Goal: Task Accomplishment & Management: Complete application form

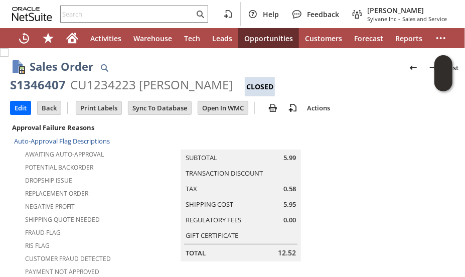
click at [121, 174] on td "Summary Subtotal 5.99 Transaction Discount Tax 0.58 Shipping Cost 5.95 Regulato…" at bounding box center [251, 191] width 263 height 141
click at [92, 90] on div "CU1234223 Ronald Bugarin" at bounding box center [151, 85] width 163 height 16
copy div "CU1234223"
click at [98, 15] on input "text" at bounding box center [128, 14] width 134 height 12
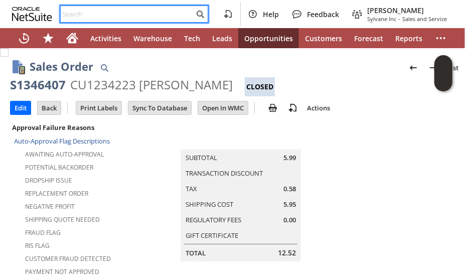
paste input "SY689B56FE1A1F5"
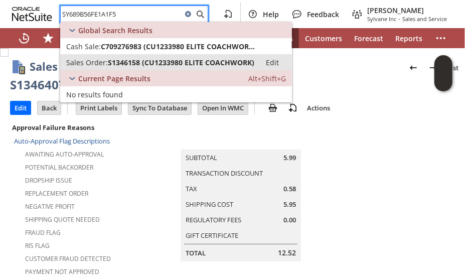
type input "SY689B56FE1A1F5"
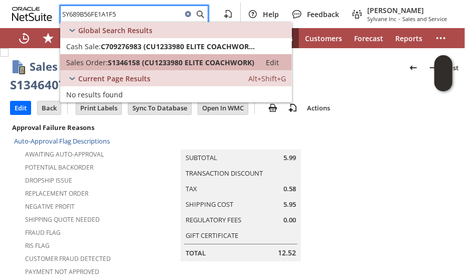
click at [120, 60] on span "S1346158 (CU1233980 ELITE COACHWORK)" at bounding box center [181, 63] width 147 height 10
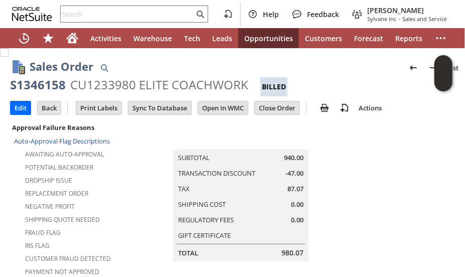
scroll to position [301, 0]
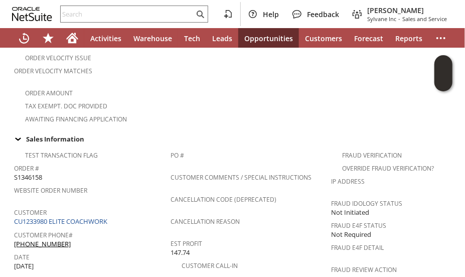
drag, startPoint x: 87, startPoint y: 204, endPoint x: 88, endPoint y: 195, distance: 9.2
click at [87, 217] on link "CU1233980 ELITE COACHWORK" at bounding box center [62, 221] width 96 height 9
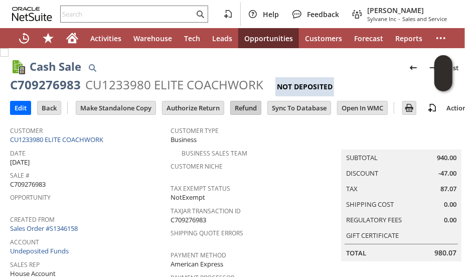
click at [238, 108] on input "Refund" at bounding box center [246, 107] width 30 height 13
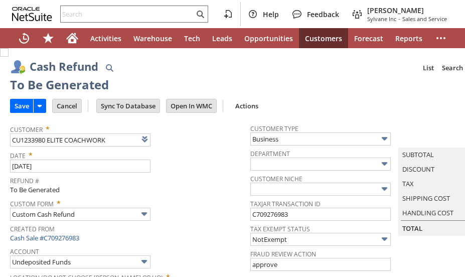
type input "Regions - Merchant 0414"
type input "Headquarters : Head... : Pending Testing"
type input "FW325"
type input "Promo Code"
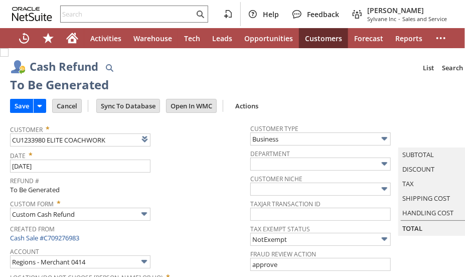
type input "-5.0%"
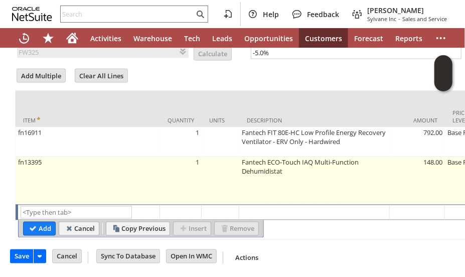
drag, startPoint x: 100, startPoint y: 199, endPoint x: 112, endPoint y: 187, distance: 17.0
click at [104, 206] on input "text" at bounding box center [76, 212] width 111 height 13
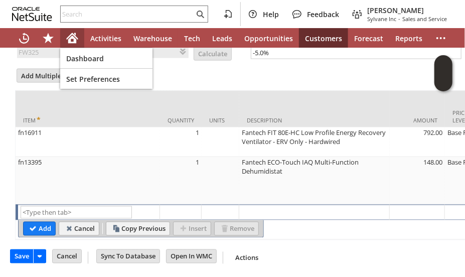
click at [72, 37] on icon "Home" at bounding box center [72, 40] width 8 height 8
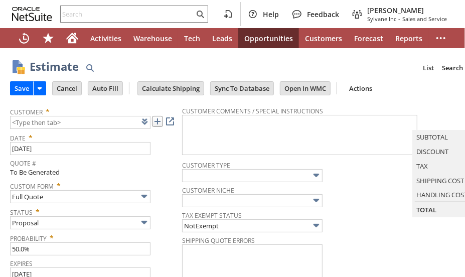
click at [158, 122] on link at bounding box center [157, 121] width 11 height 11
drag, startPoint x: 335, startPoint y: 64, endPoint x: 202, endPoint y: 7, distance: 145.1
click at [334, 64] on div "Estimate List Search More Add To Shortcuts" at bounding box center [261, 67] width 462 height 19
type input "CU1235994 [PERSON_NAME] ELECTRIC COMP"
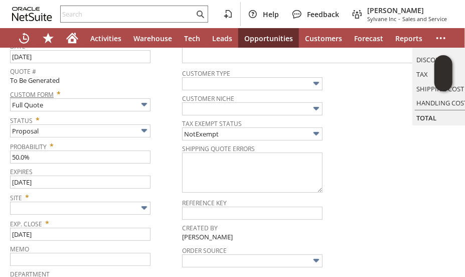
scroll to position [100, 0]
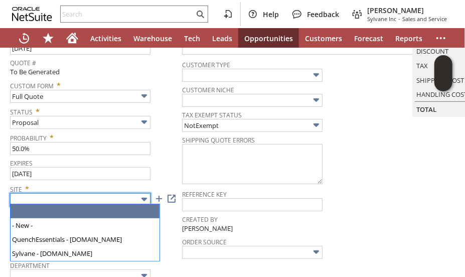
click at [45, 194] on input "text" at bounding box center [80, 199] width 141 height 13
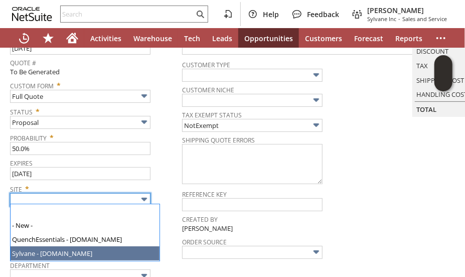
type input "Sylvane - [DOMAIN_NAME]"
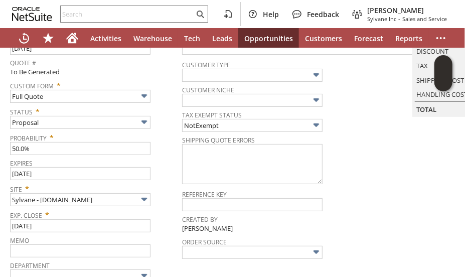
click at [162, 242] on div "Memo" at bounding box center [93, 246] width 167 height 24
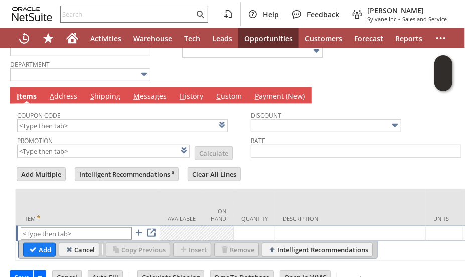
scroll to position [333, 0]
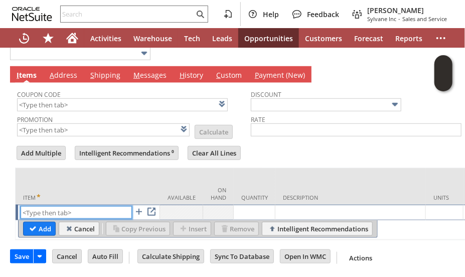
click at [44, 206] on input "text" at bounding box center [76, 212] width 111 height 13
paste input "ca13544"
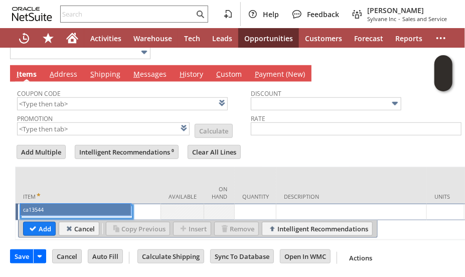
type input "ca13544"
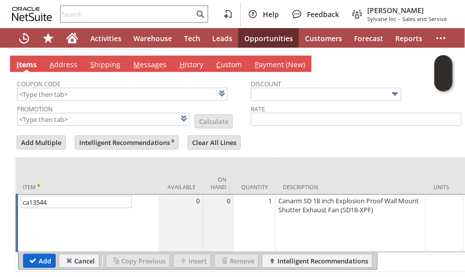
click at [49, 255] on input "Add" at bounding box center [40, 261] width 32 height 13
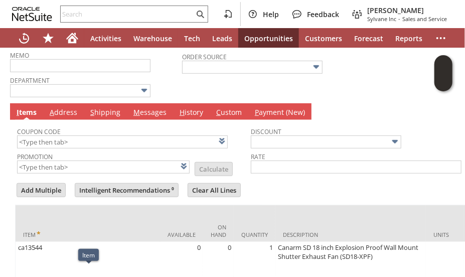
scroll to position [233, 0]
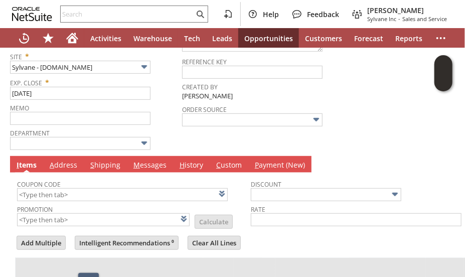
click at [59, 161] on link "A ddress" at bounding box center [63, 165] width 33 height 11
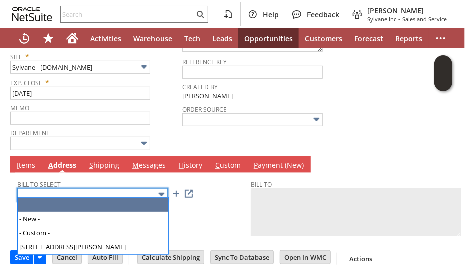
click at [47, 189] on input "text" at bounding box center [92, 194] width 151 height 13
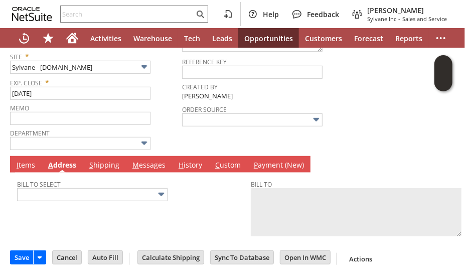
drag, startPoint x: 354, startPoint y: 101, endPoint x: 352, endPoint y: 93, distance: 8.4
type input "P.O. BOX 71487"
click at [200, 217] on td "Bill To Select P.O. BOX 71487" at bounding box center [134, 207] width 234 height 65
type textarea "MCNAUGHTON-MCKAY ELECTRIC COMP P.O. BOX 71487 Madison Heights MI 48071 United S…"
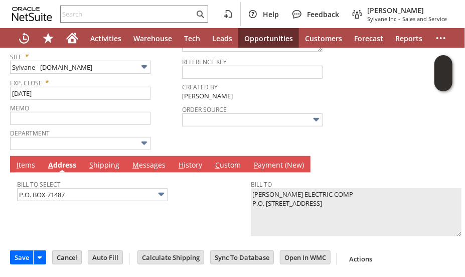
click at [27, 161] on link "I tems" at bounding box center [26, 165] width 24 height 11
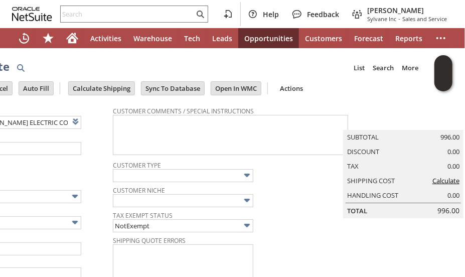
scroll to position [0, 0]
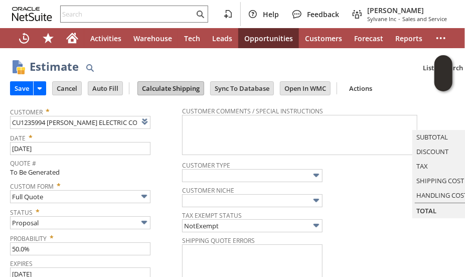
click at [141, 88] on input "Calculate Shipping" at bounding box center [171, 88] width 66 height 13
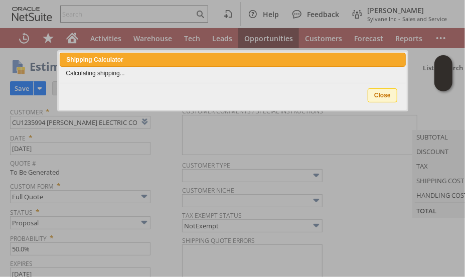
type input "Add"
type input "Copy Previous"
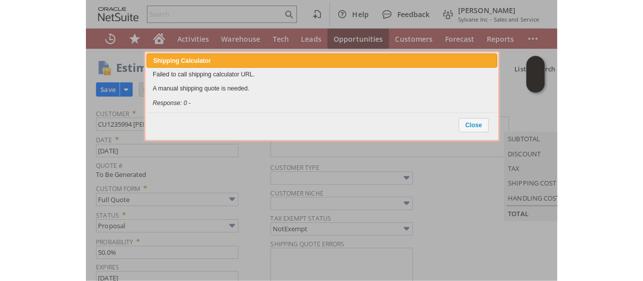
scroll to position [390, 0]
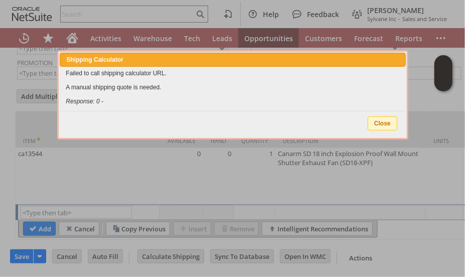
drag, startPoint x: 377, startPoint y: 124, endPoint x: 174, endPoint y: 110, distance: 203.3
click at [376, 124] on span "Close" at bounding box center [383, 123] width 29 height 13
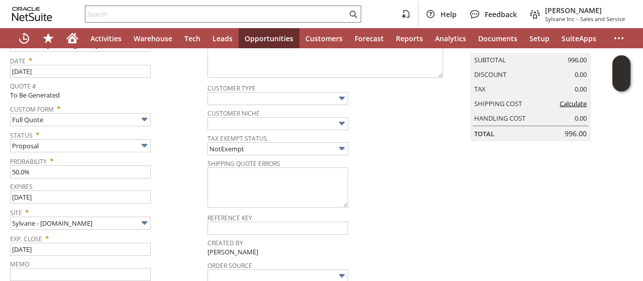
scroll to position [0, 0]
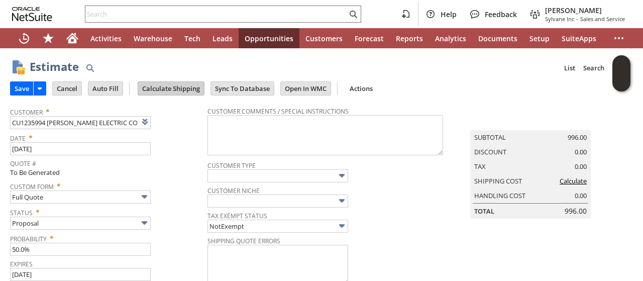
click at [166, 86] on input "Calculate Shipping" at bounding box center [171, 88] width 66 height 13
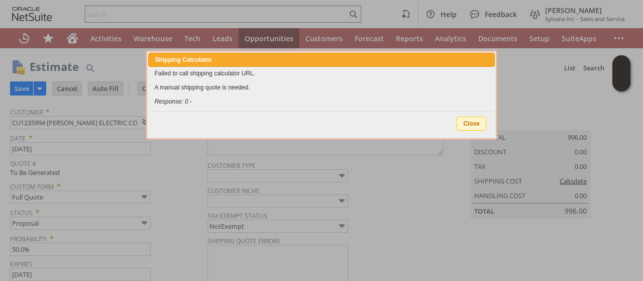
type input "Add"
type input "Copy Previous"
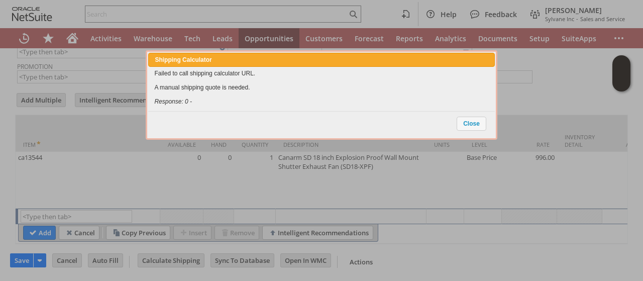
click at [465, 124] on span "Close" at bounding box center [471, 123] width 29 height 13
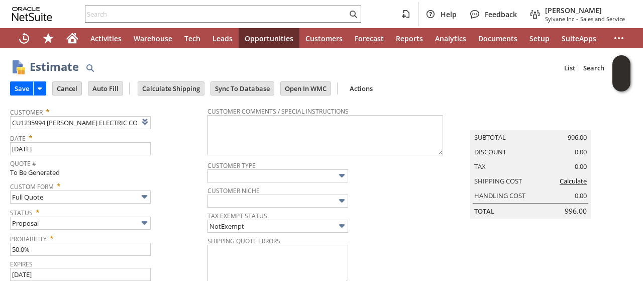
scroll to position [0, 0]
click at [181, 90] on input "Calculate Shipping" at bounding box center [171, 88] width 66 height 13
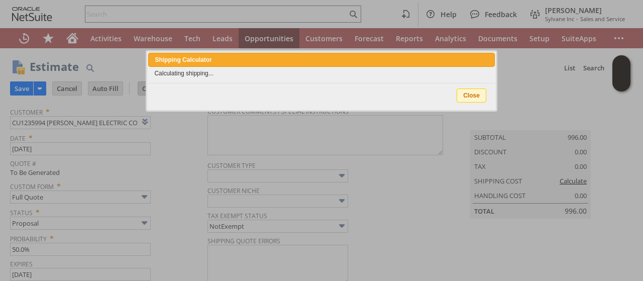
type input "Add"
type input "Copy Previous"
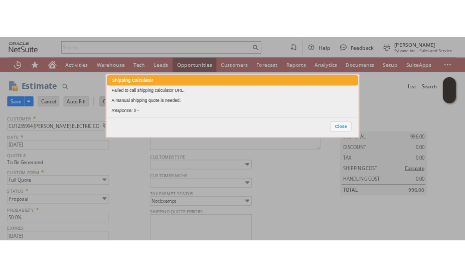
scroll to position [378, 0]
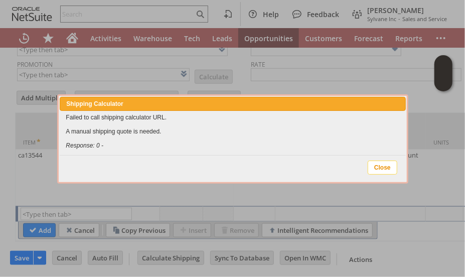
click at [379, 169] on span "Close" at bounding box center [383, 167] width 29 height 13
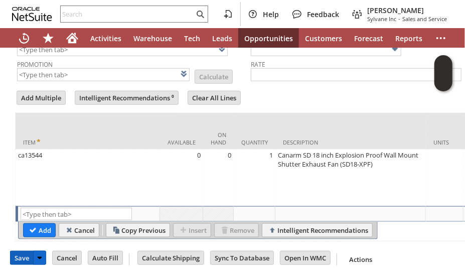
click at [23, 259] on input "Save" at bounding box center [22, 258] width 23 height 13
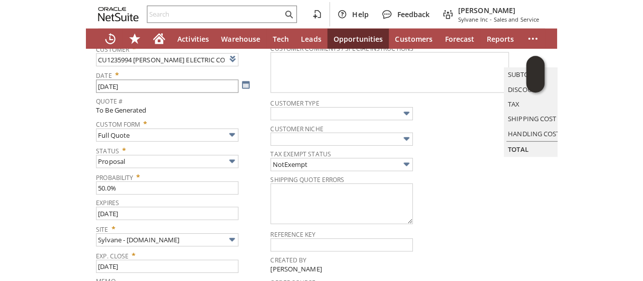
scroll to position [0, 0]
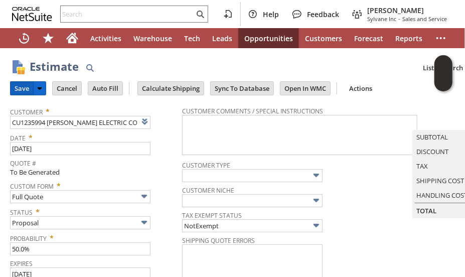
click at [21, 85] on input "Save" at bounding box center [22, 88] width 23 height 13
click at [176, 90] on input "Calculate Shipping" at bounding box center [171, 88] width 66 height 13
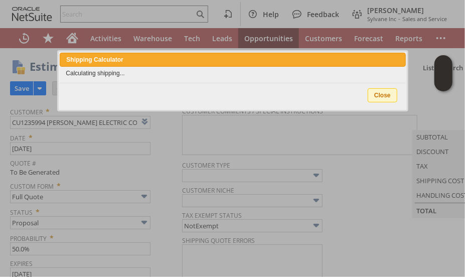
type input "Add"
type input "Copy Previous"
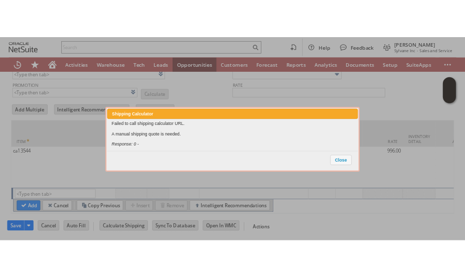
scroll to position [379, 0]
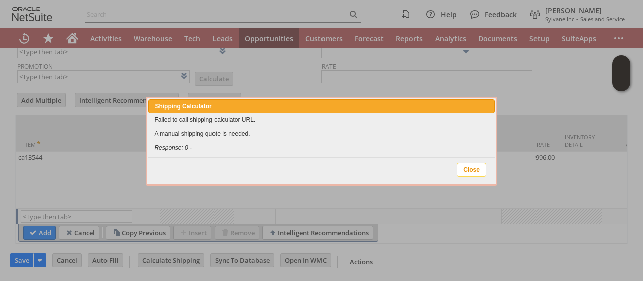
click at [465, 169] on span "Close" at bounding box center [471, 169] width 29 height 13
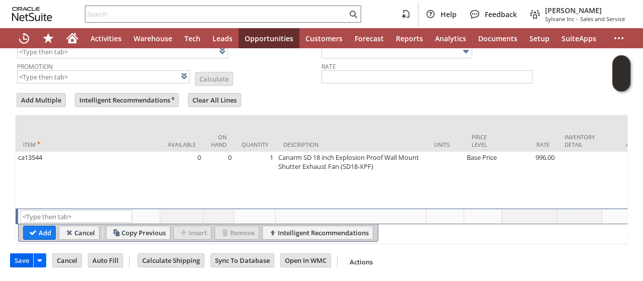
click at [17, 263] on input "Save" at bounding box center [22, 260] width 23 height 13
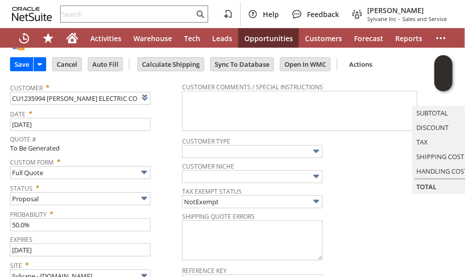
scroll to position [0, 0]
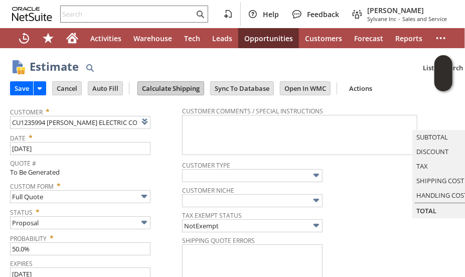
click at [176, 87] on input "Calculate Shipping" at bounding box center [171, 88] width 66 height 13
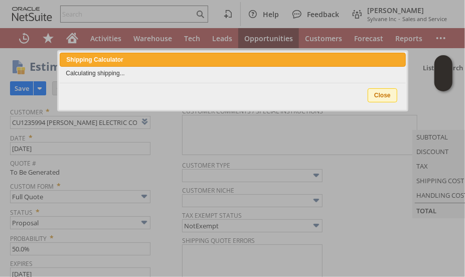
type input "Add"
type input "Copy Previous"
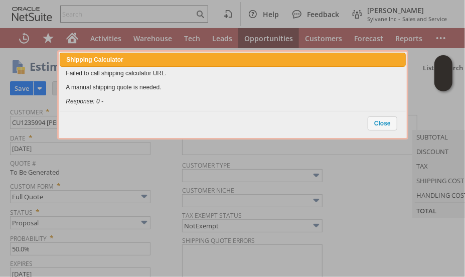
scroll to position [390, 0]
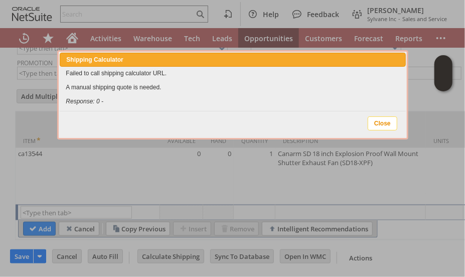
drag, startPoint x: 376, startPoint y: 122, endPoint x: 146, endPoint y: 1, distance: 259.9
click at [375, 121] on span "Close" at bounding box center [383, 123] width 29 height 13
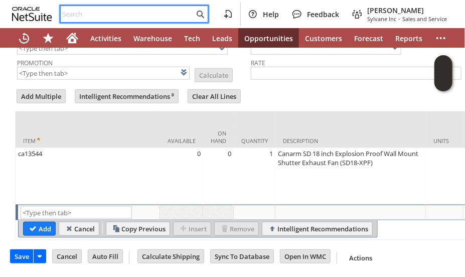
click at [119, 19] on input "text" at bounding box center [128, 14] width 134 height 12
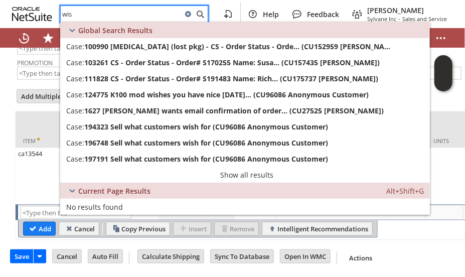
type input "wis"
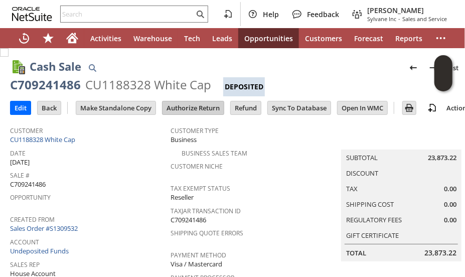
click at [185, 108] on input "Authorize Return" at bounding box center [193, 107] width 61 height 13
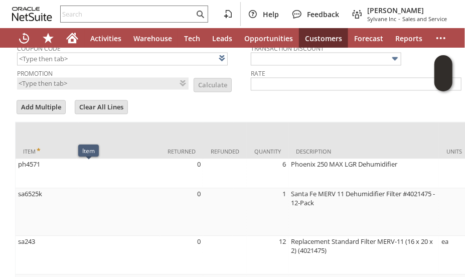
scroll to position [712, 0]
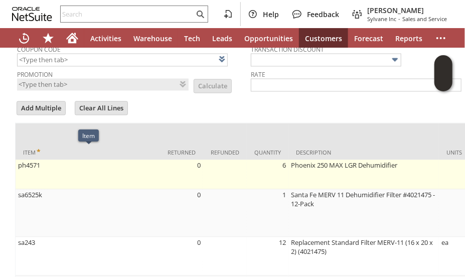
click at [132, 165] on td "ph4571" at bounding box center [88, 175] width 145 height 30
type input "ph4571"
type input "OK"
type input "Make Copy"
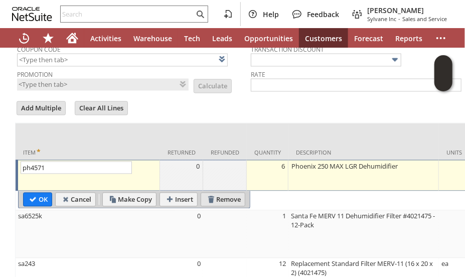
click at [223, 193] on input "Remove" at bounding box center [223, 199] width 44 height 13
type input "sa6525k"
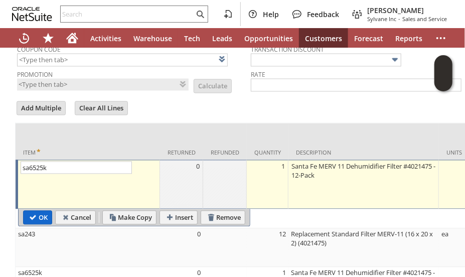
click at [38, 212] on input "OK" at bounding box center [38, 217] width 28 height 13
type input "Add"
type input "Copy Previous"
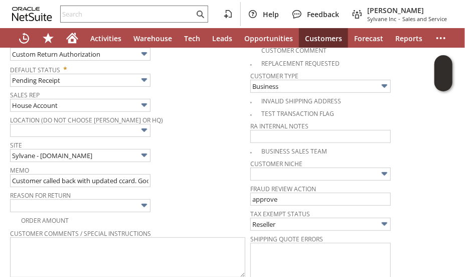
scroll to position [180, 0]
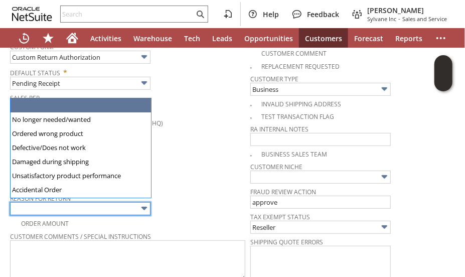
click at [90, 202] on input "text" at bounding box center [80, 208] width 141 height 13
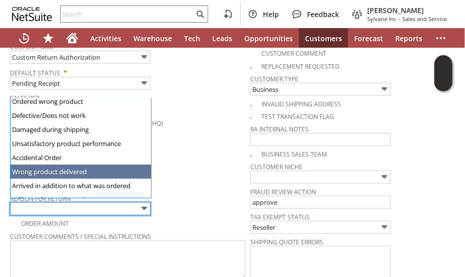
scroll to position [0, 0]
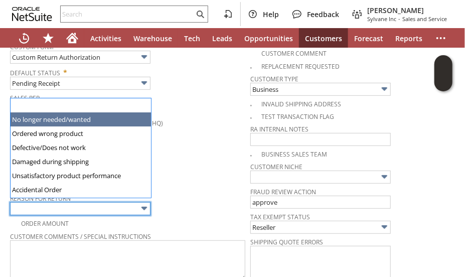
type input "No longer needed/wanted"
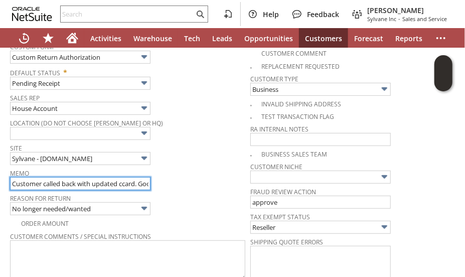
click at [66, 180] on input "Customer called back with updated ccard. Good to ship" at bounding box center [80, 183] width 141 height 13
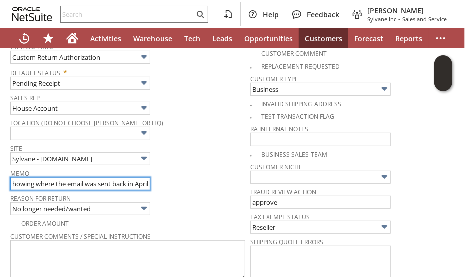
click at [29, 180] on input "Customer requested for the filters to be returned back via email. Original emai…" at bounding box center [80, 183] width 141 height 13
click at [97, 181] on input "Customer requested for the filters to be returned back via email. Original emai…" at bounding box center [80, 183] width 141 height 13
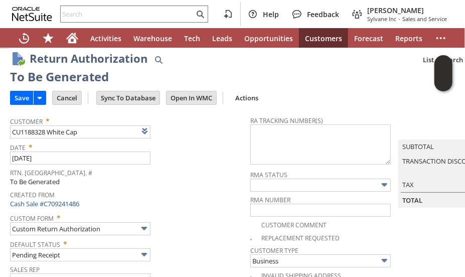
scroll to position [0, 0]
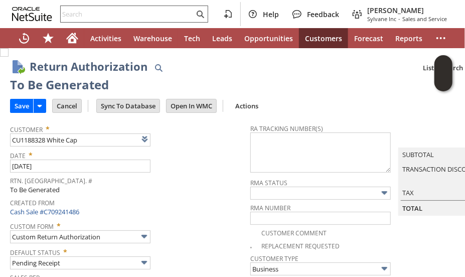
type input "Customer requested for the filters to be returned back via email. Original emai…"
click at [24, 107] on input "Save" at bounding box center [22, 105] width 23 height 13
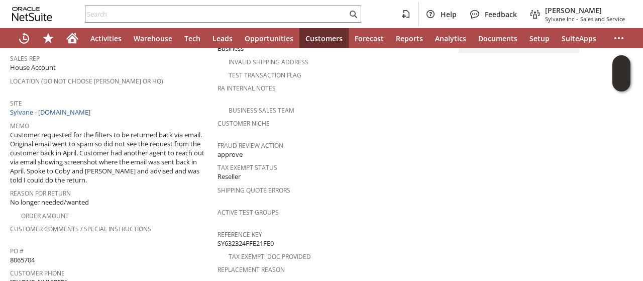
scroll to position [452, 0]
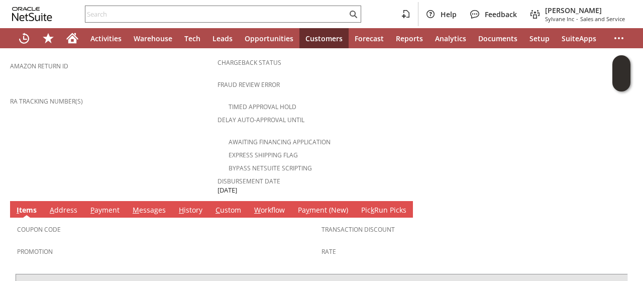
click at [62, 205] on link "A ddress" at bounding box center [63, 210] width 33 height 11
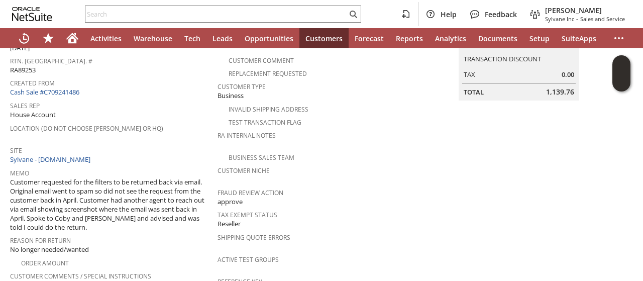
scroll to position [53, 0]
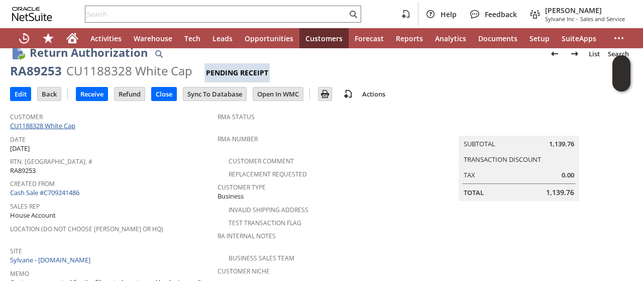
click at [54, 123] on link "CU1188328 White Cap" at bounding box center [44, 125] width 68 height 9
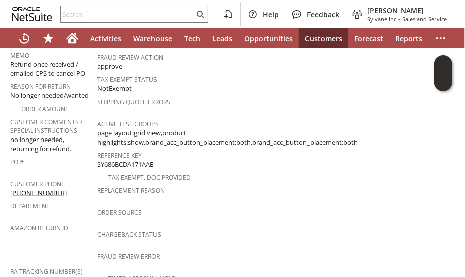
scroll to position [301, 0]
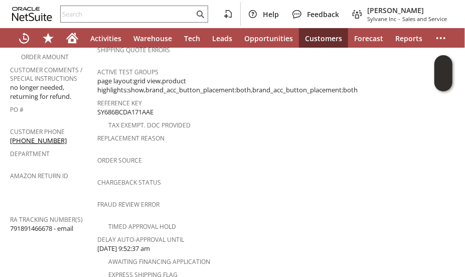
click at [37, 224] on span "791891466678 - email" at bounding box center [41, 229] width 63 height 10
copy span "791891466678"
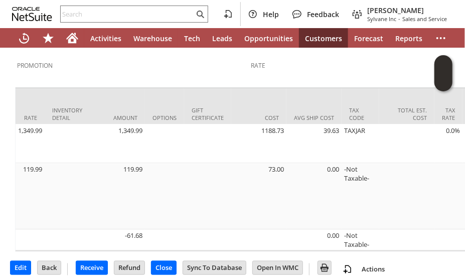
scroll to position [0, 0]
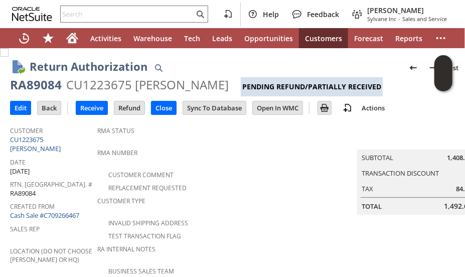
click at [225, 196] on span "Customer Type" at bounding box center [227, 200] width 261 height 12
click at [80, 162] on div "Date 8/12/2025" at bounding box center [51, 165] width 82 height 21
click at [72, 161] on div "Date 8/12/2025" at bounding box center [51, 165] width 82 height 21
click at [180, 157] on div "RMA Number" at bounding box center [227, 156] width 261 height 21
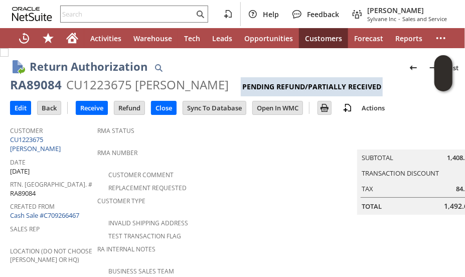
click at [74, 177] on span "Rtn. [GEOGRAPHIC_DATA]. #" at bounding box center [51, 183] width 82 height 12
click at [45, 86] on div "RA89084" at bounding box center [36, 85] width 52 height 16
copy div "RA89084"
click at [69, 43] on icon "Home" at bounding box center [72, 40] width 8 height 8
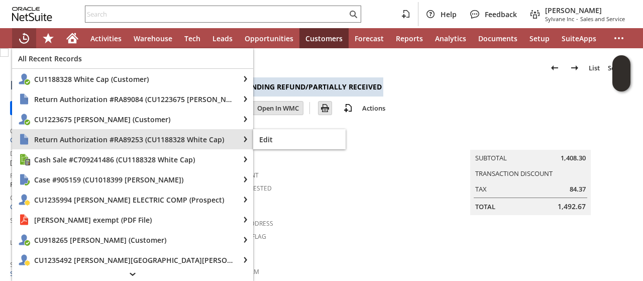
click at [67, 138] on span "Return Authorization #RA89253 (CU1188328 White Cap)" at bounding box center [133, 140] width 199 height 10
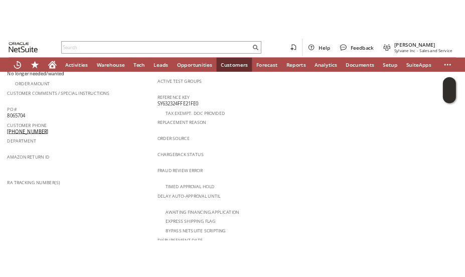
scroll to position [301, 0]
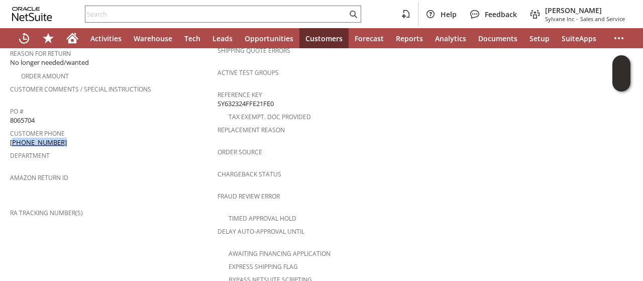
drag, startPoint x: 60, startPoint y: 127, endPoint x: 11, endPoint y: 127, distance: 49.2
click at [11, 127] on div "Customer Phone (770) 908-3620" at bounding box center [111, 136] width 202 height 21
copy link "770) 908-3620"
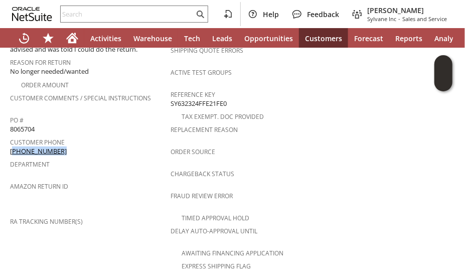
scroll to position [310, 0]
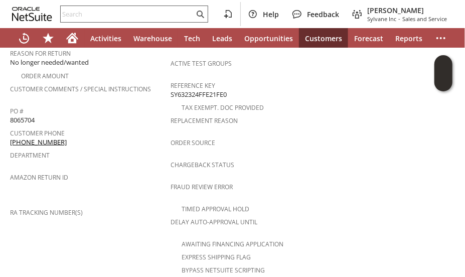
click at [86, 11] on input "text" at bounding box center [128, 14] width 134 height 12
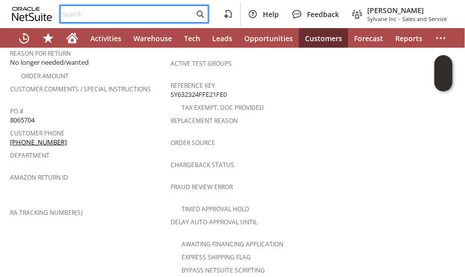
paste input "4177665052"
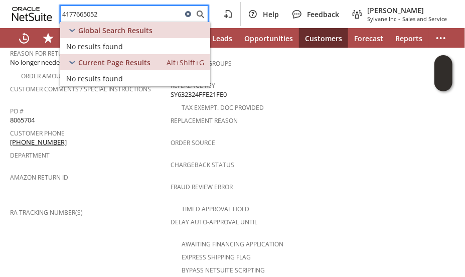
type input "4177665052"
click at [191, 13] on icon at bounding box center [188, 14] width 12 height 12
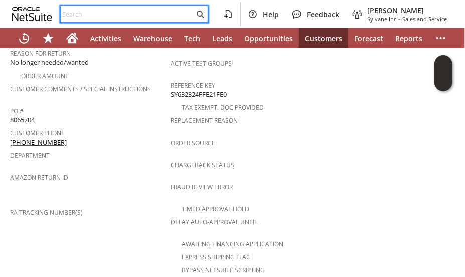
click at [180, 18] on input "text" at bounding box center [128, 14] width 134 height 12
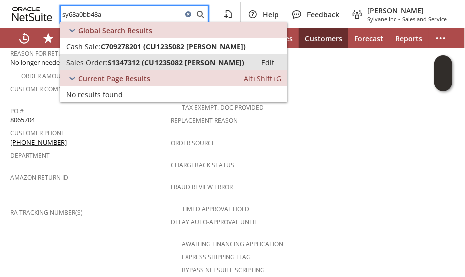
type input "sy68a0bb48a"
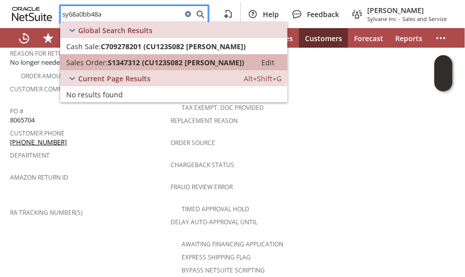
click at [206, 60] on span "S1347312 (CU1235082 Melissa J Cauthen)" at bounding box center [176, 63] width 137 height 10
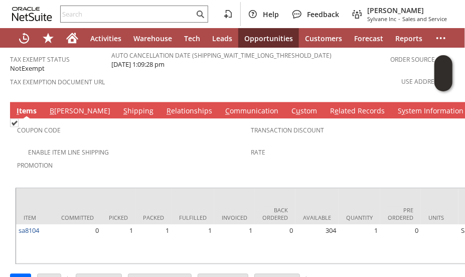
click at [139, 158] on span "Promotion" at bounding box center [131, 164] width 229 height 12
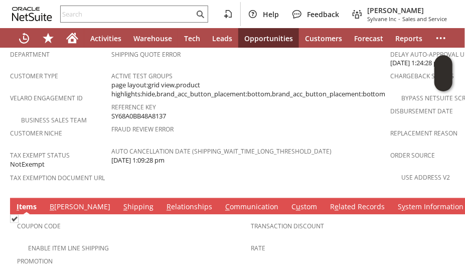
scroll to position [703, 0]
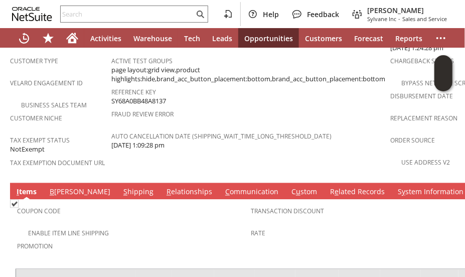
click at [223, 187] on link "C ommunication" at bounding box center [252, 192] width 58 height 11
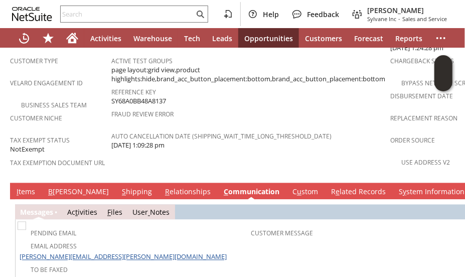
scroll to position [0, 0]
drag, startPoint x: 171, startPoint y: 209, endPoint x: 94, endPoint y: 214, distance: 77.0
click at [83, 240] on td "Email Address [PERSON_NAME][EMAIL_ADDRESS][PERSON_NAME][DOMAIN_NAME]" at bounding box center [135, 252] width 231 height 24
click at [150, 277] on div at bounding box center [251, 280] width 467 height 5
drag, startPoint x: 168, startPoint y: 208, endPoint x: 82, endPoint y: 209, distance: 85.9
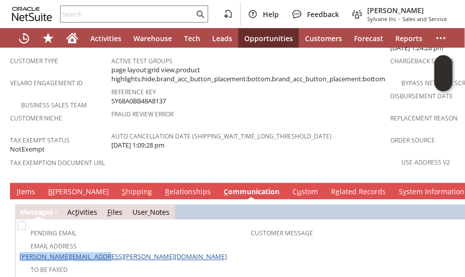
click at [82, 240] on td "Email Address [PERSON_NAME][EMAIL_ADDRESS][PERSON_NAME][DOMAIN_NAME]" at bounding box center [135, 252] width 231 height 24
copy link "[PERSON_NAME][EMAIL_ADDRESS][PERSON_NAME][DOMAIN_NAME]"
drag, startPoint x: 190, startPoint y: 81, endPoint x: 102, endPoint y: 13, distance: 111.0
click at [190, 107] on span "Fraud Review Error" at bounding box center [248, 113] width 275 height 12
click at [90, 8] on input "text" at bounding box center [128, 14] width 134 height 12
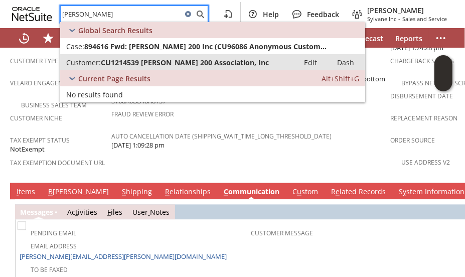
type input "[PERSON_NAME]"
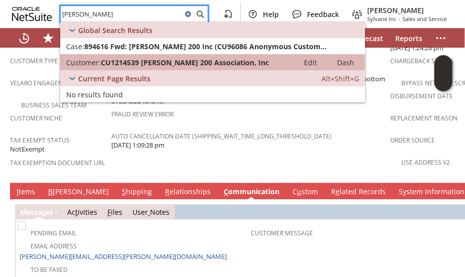
click at [111, 62] on span "CU1214539 [PERSON_NAME] 200 Association, Inc" at bounding box center [185, 63] width 168 height 10
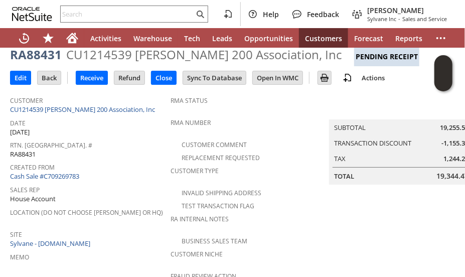
scroll to position [30, 44]
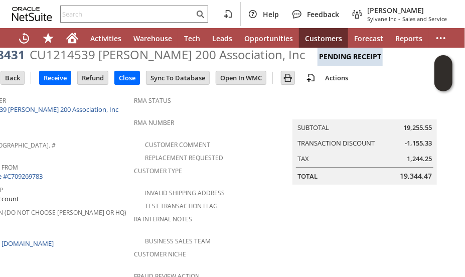
click at [91, 152] on div "Rtn. Auth. # RA88431" at bounding box center [51, 148] width 156 height 21
click at [57, 108] on link "CU1214539 [PERSON_NAME] 200 Association, Inc" at bounding box center [47, 109] width 148 height 9
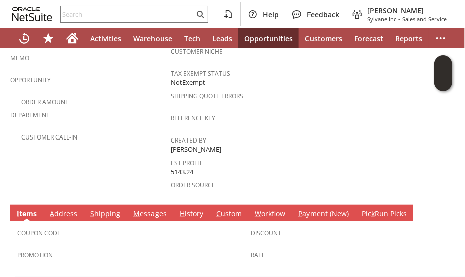
scroll to position [381, 0]
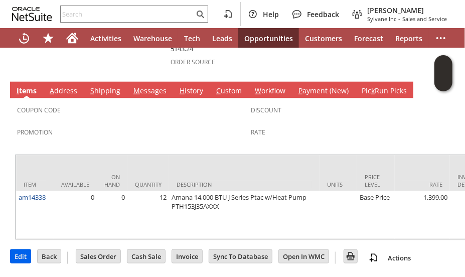
click at [22, 250] on input "Edit" at bounding box center [21, 256] width 20 height 13
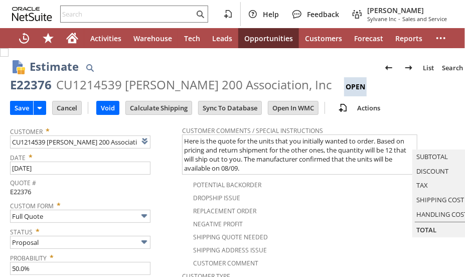
type input "Add"
type input "Copy Previous"
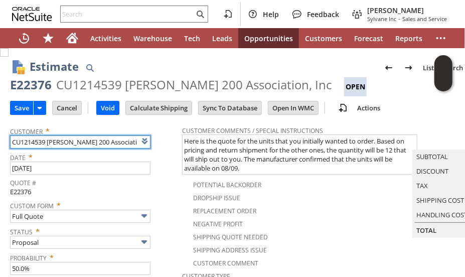
type input "Intelligent Recommendations ⁰"
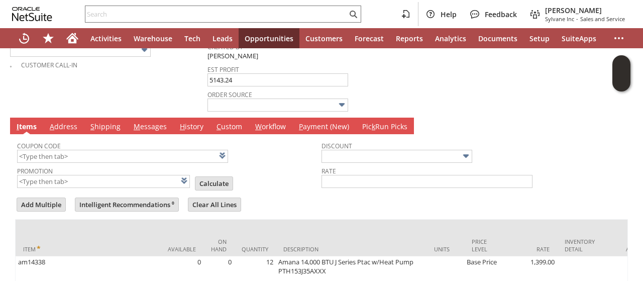
scroll to position [452, 0]
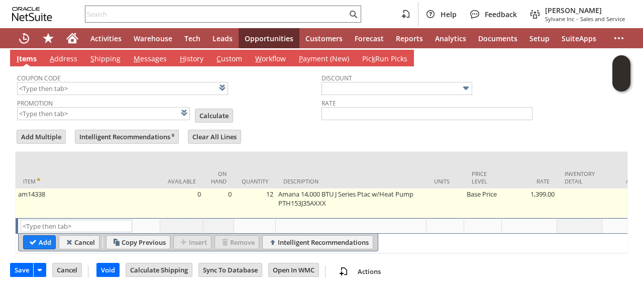
click at [465, 188] on td "Base Price" at bounding box center [483, 203] width 38 height 30
type input "Base Price"
type input "OK"
type input "Make Copy"
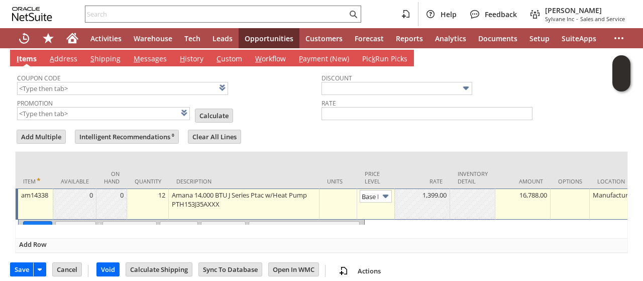
scroll to position [0, 14]
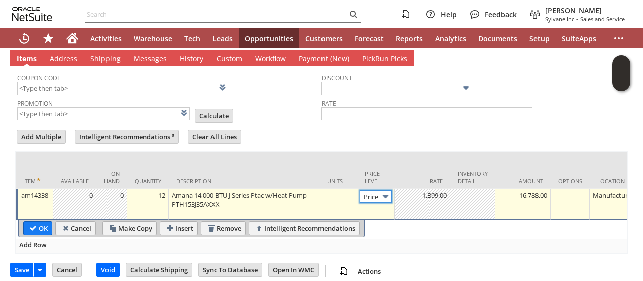
click at [386, 190] on img at bounding box center [386, 196] width 12 height 12
type input "Base Price"
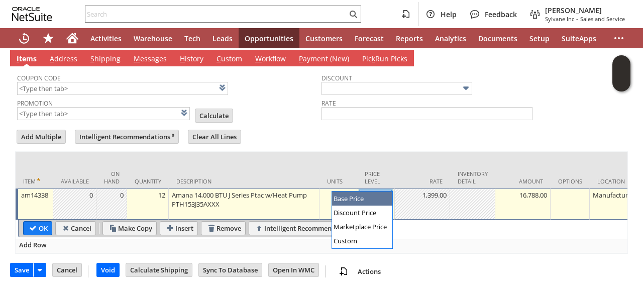
click at [388, 190] on img at bounding box center [386, 196] width 12 height 12
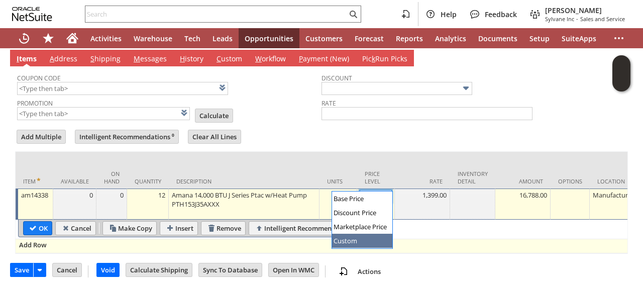
type input "Custom"
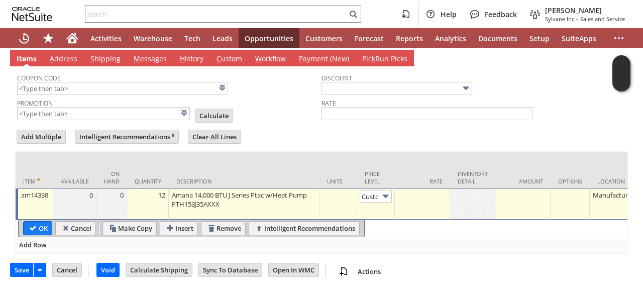
click at [422, 190] on div at bounding box center [422, 195] width 50 height 10
type input "1,300.00"
click at [41, 226] on input "OK" at bounding box center [38, 227] width 28 height 13
type input "Add"
type input "Copy Previous"
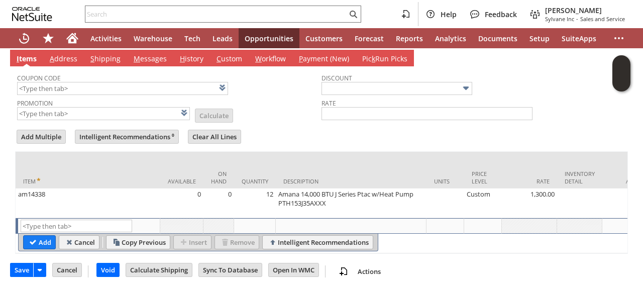
click at [39, 249] on input "Add" at bounding box center [40, 242] width 32 height 13
click at [284, 107] on td "Promotion List Calculate" at bounding box center [169, 108] width 304 height 25
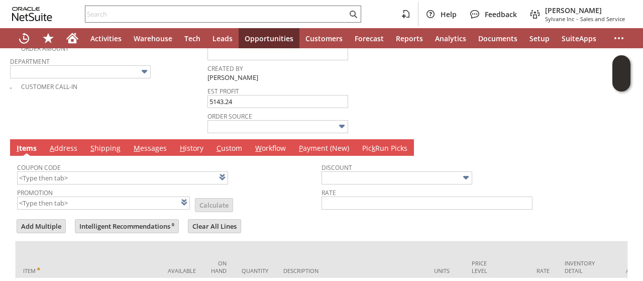
scroll to position [452, 0]
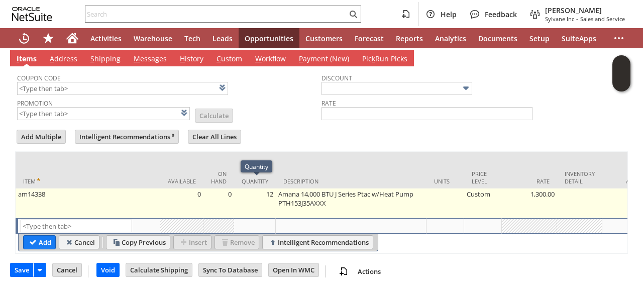
click at [271, 191] on td "12" at bounding box center [255, 203] width 42 height 30
type input "12"
type input "OK"
type input "Make Copy"
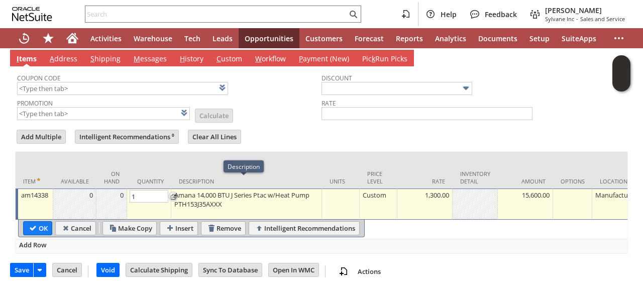
type input "13"
click at [30, 223] on input "OK" at bounding box center [38, 227] width 28 height 13
type input "Add"
type input "Copy Previous"
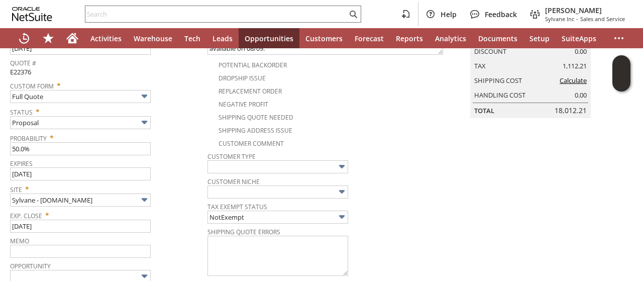
scroll to position [0, 0]
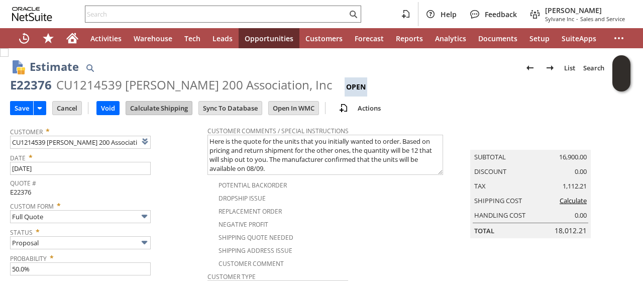
click at [166, 109] on input "Calculate Shipping" at bounding box center [159, 107] width 66 height 13
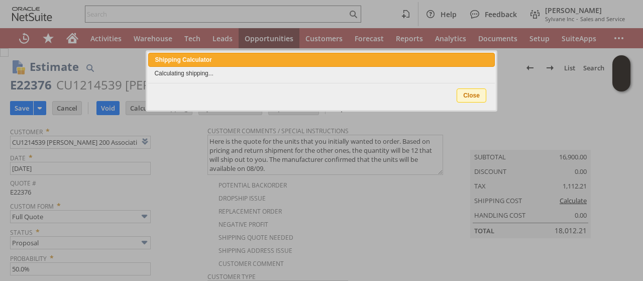
type input "Add"
type input "Copy Previous"
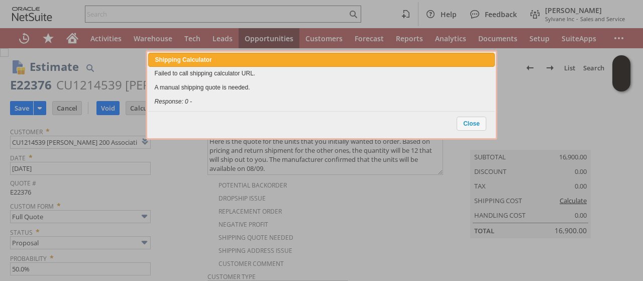
scroll to position [482, 0]
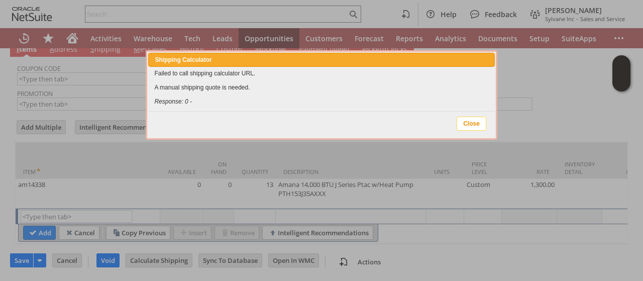
click at [465, 124] on span "Close" at bounding box center [471, 123] width 29 height 13
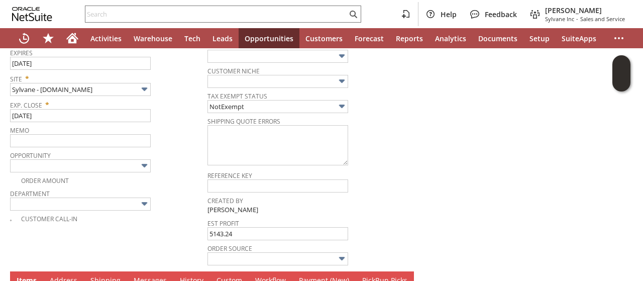
scroll to position [0, 0]
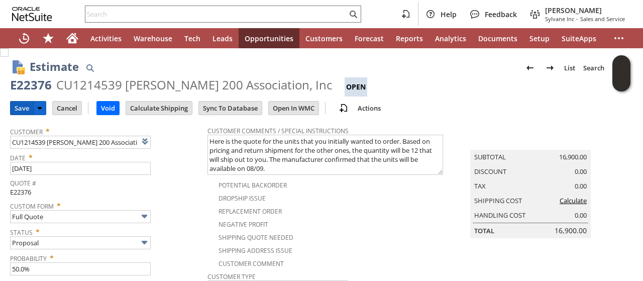
click at [24, 110] on input "Save" at bounding box center [22, 107] width 23 height 13
click at [150, 110] on input "Calculate Shipping" at bounding box center [159, 107] width 66 height 13
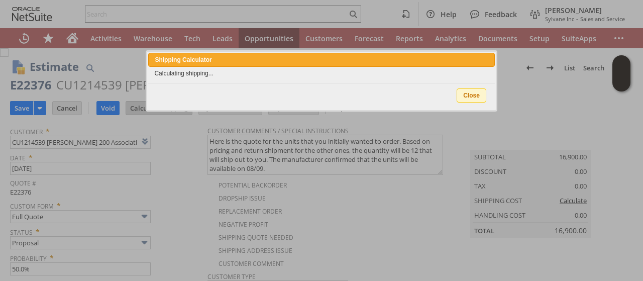
type input "Add"
type input "Copy Previous"
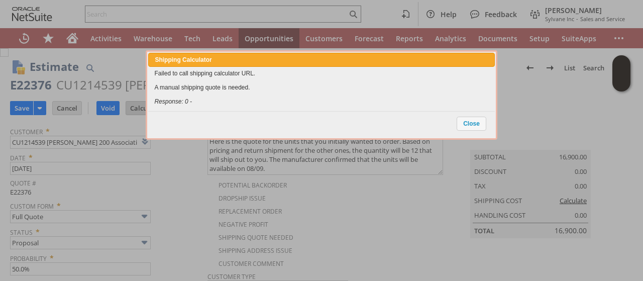
scroll to position [482, 0]
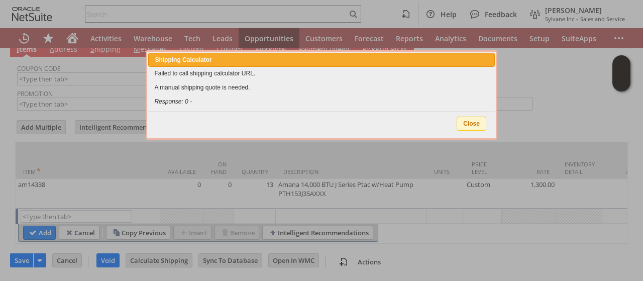
click at [465, 122] on span "Close" at bounding box center [471, 123] width 29 height 13
